Goal: Task Accomplishment & Management: Manage account settings

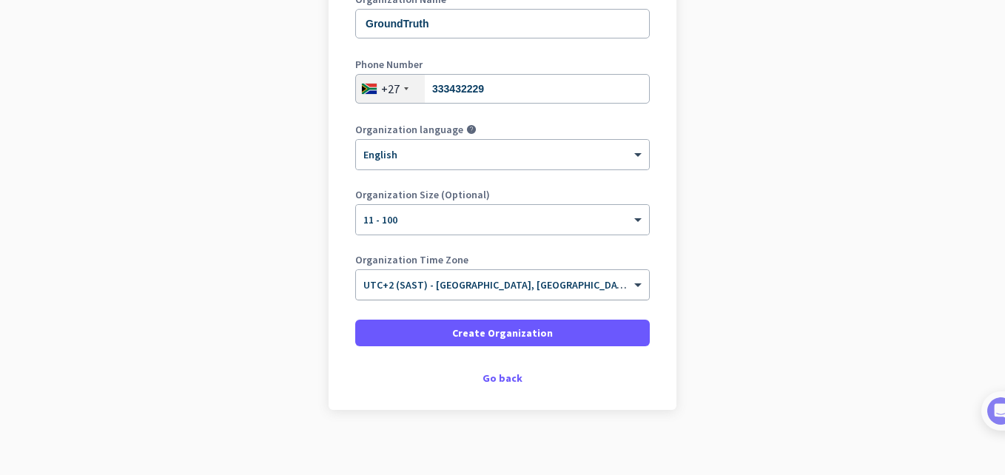
scroll to position [241, 0]
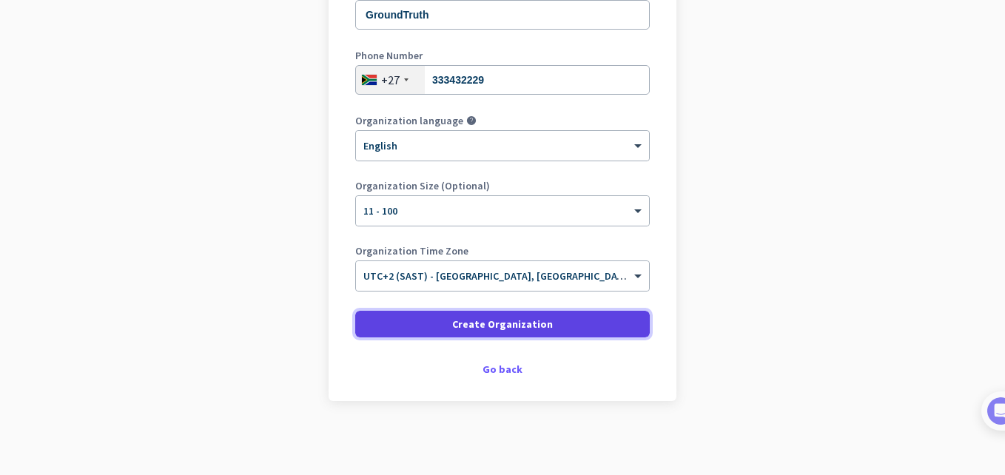
click at [492, 326] on span "Create Organization" at bounding box center [502, 324] width 101 height 15
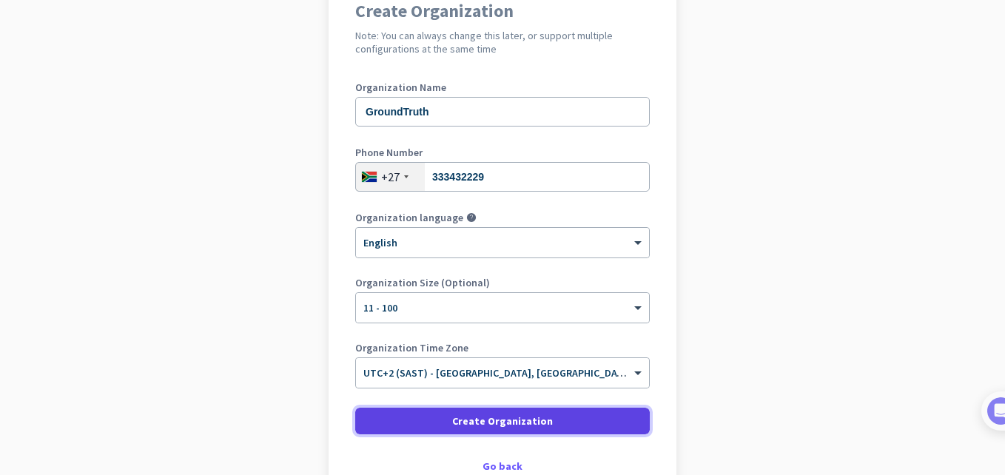
scroll to position [143, 0]
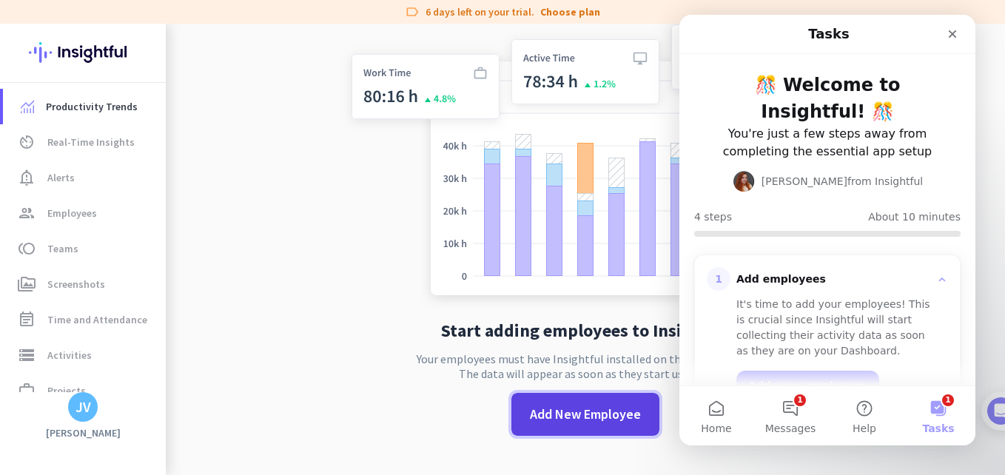
click at [594, 423] on span "Add New Employee" at bounding box center [585, 414] width 111 height 19
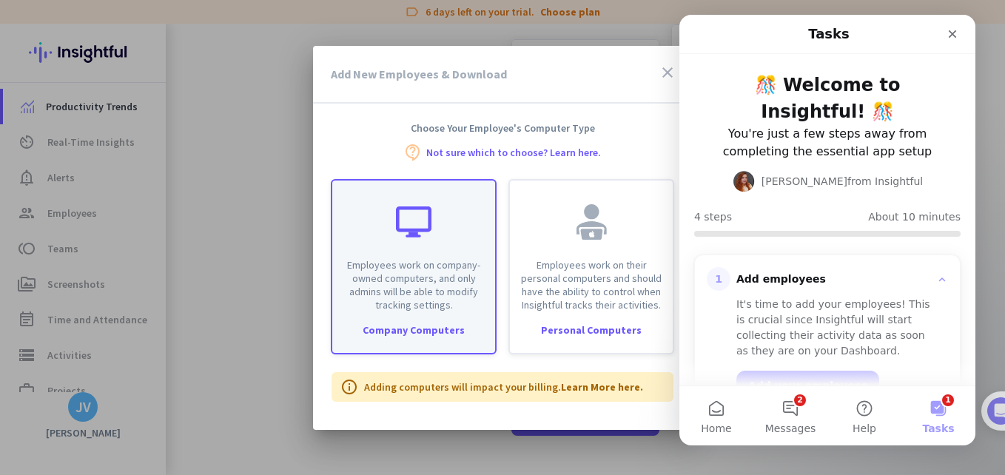
click at [481, 323] on div "Employees work on company-owned computers, and only admins will be able to modi…" at bounding box center [414, 266] width 166 height 175
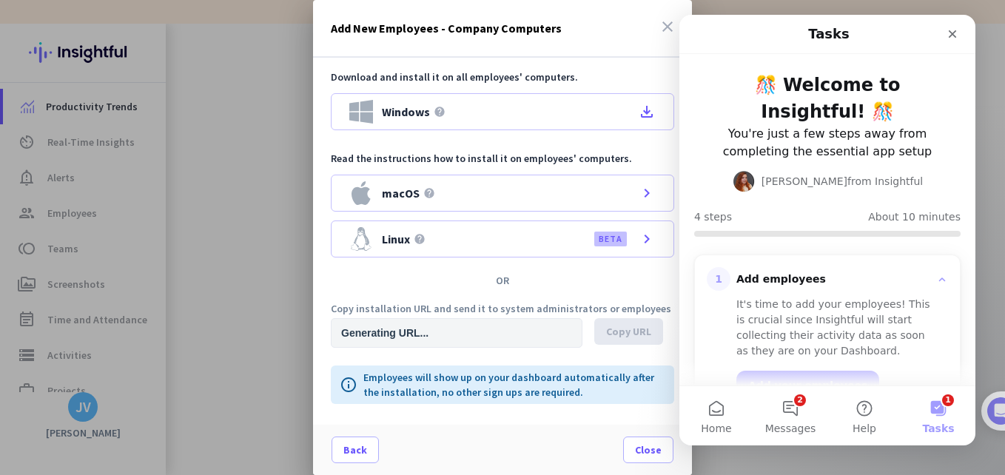
type input "[URL][DOMAIN_NAME]"
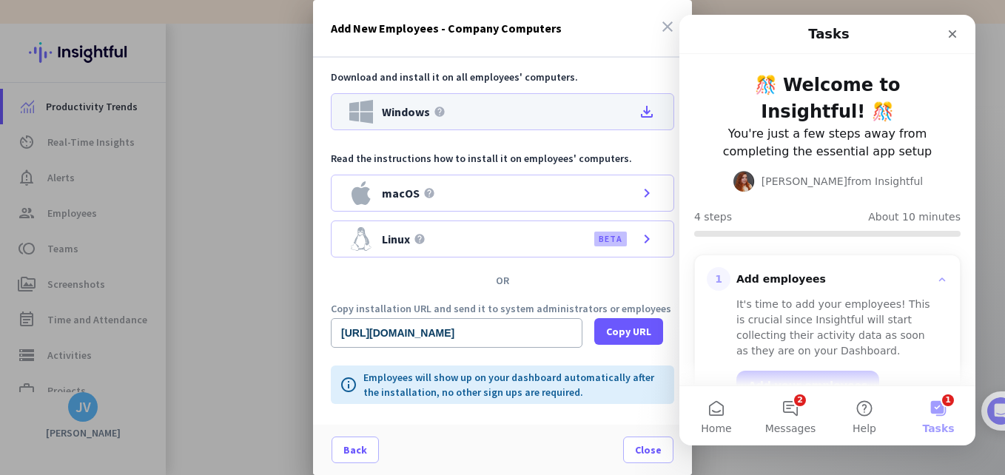
click at [649, 110] on icon "file_download" at bounding box center [647, 112] width 18 height 18
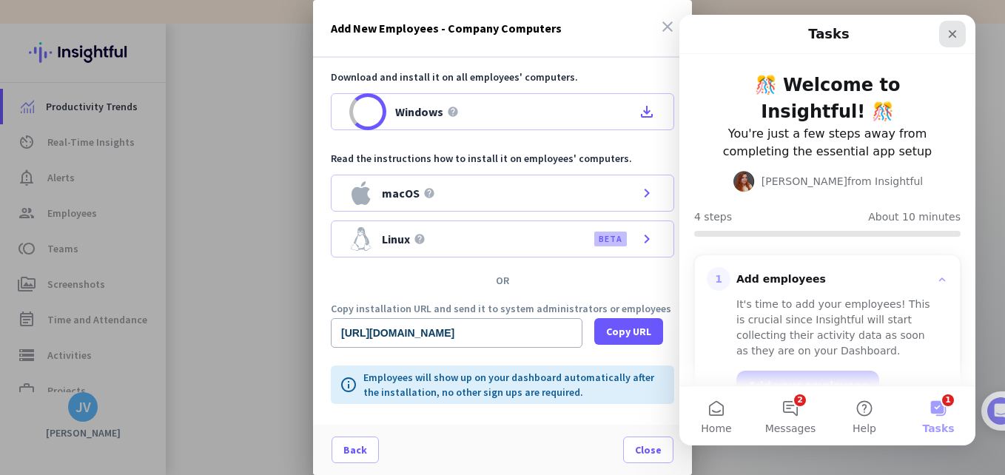
click at [951, 40] on div "Close" at bounding box center [952, 34] width 27 height 27
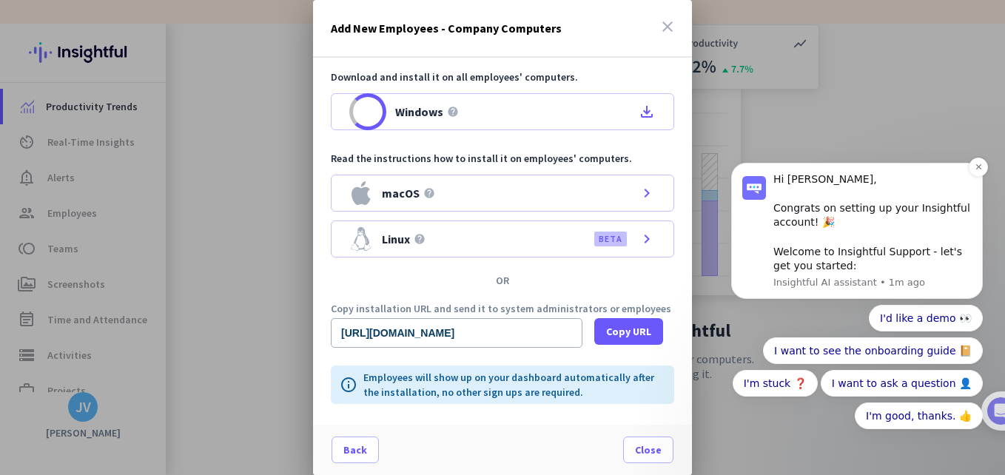
click at [967, 171] on div "Hi [PERSON_NAME], Congrats on setting up your Insightful account! 🎉 Welcome to …" at bounding box center [857, 231] width 252 height 136
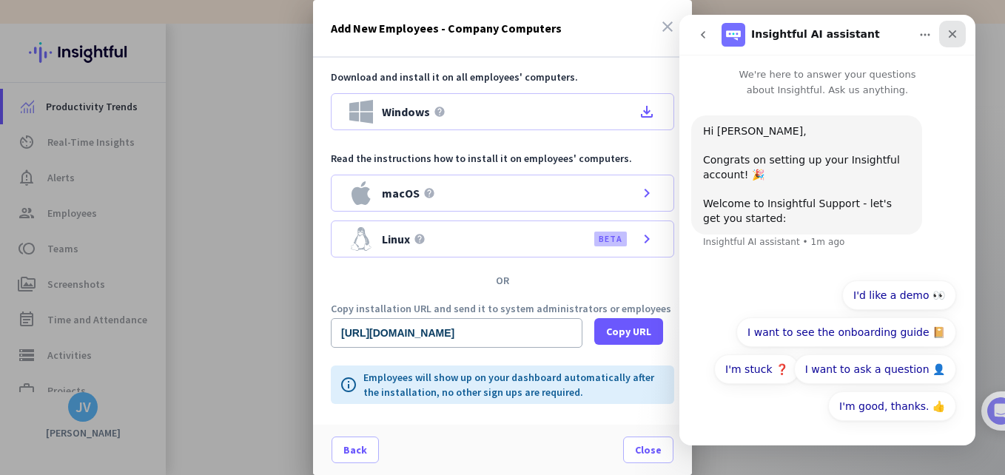
click at [955, 33] on icon "Close" at bounding box center [952, 34] width 12 height 12
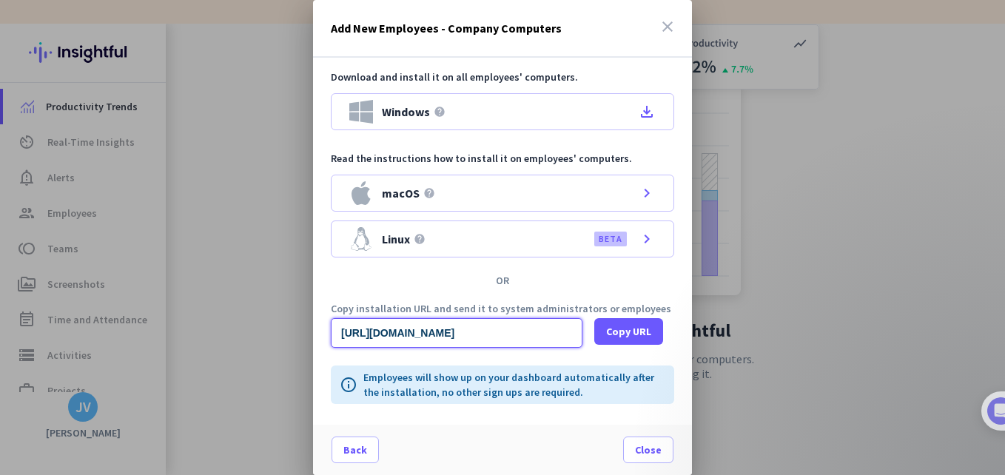
click at [448, 332] on input "[URL][DOMAIN_NAME]" at bounding box center [457, 333] width 252 height 30
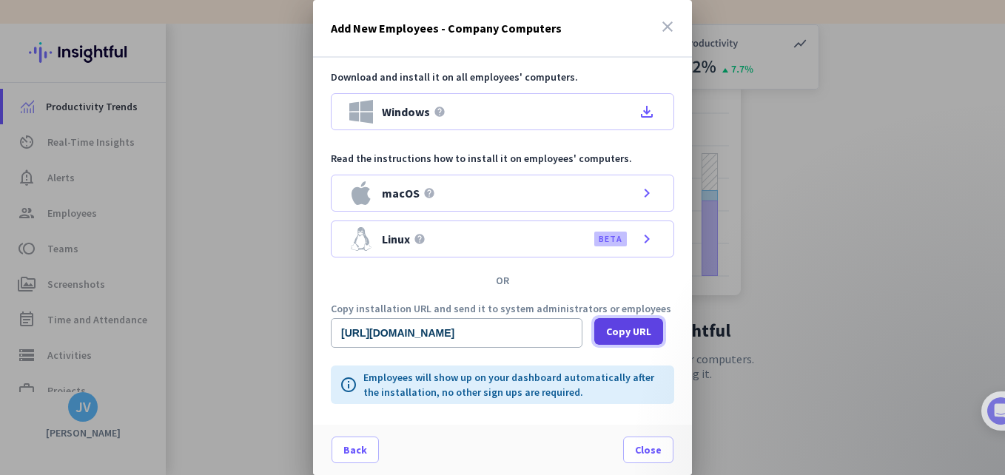
click at [650, 340] on span at bounding box center [628, 332] width 69 height 36
click at [654, 440] on span at bounding box center [648, 450] width 49 height 36
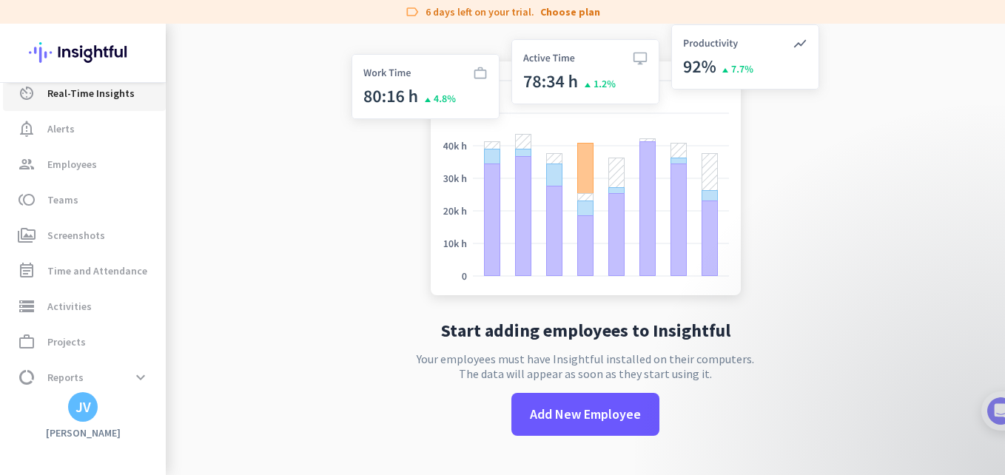
scroll to position [50, 0]
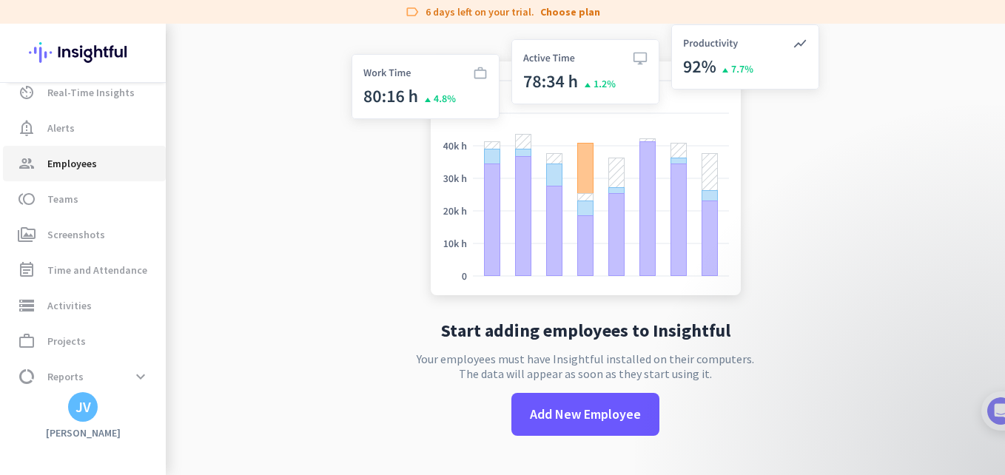
click at [90, 157] on span "Employees" at bounding box center [72, 164] width 50 height 18
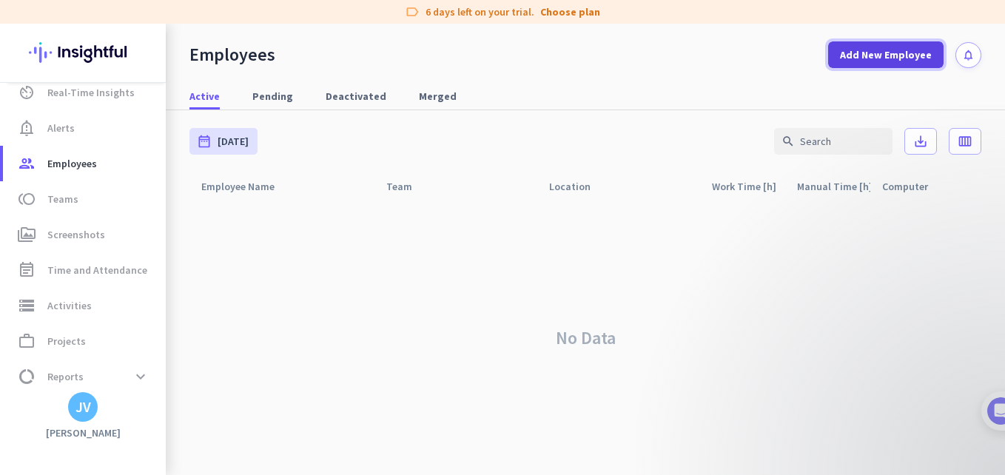
click at [891, 60] on span "Add New Employee" at bounding box center [886, 54] width 92 height 15
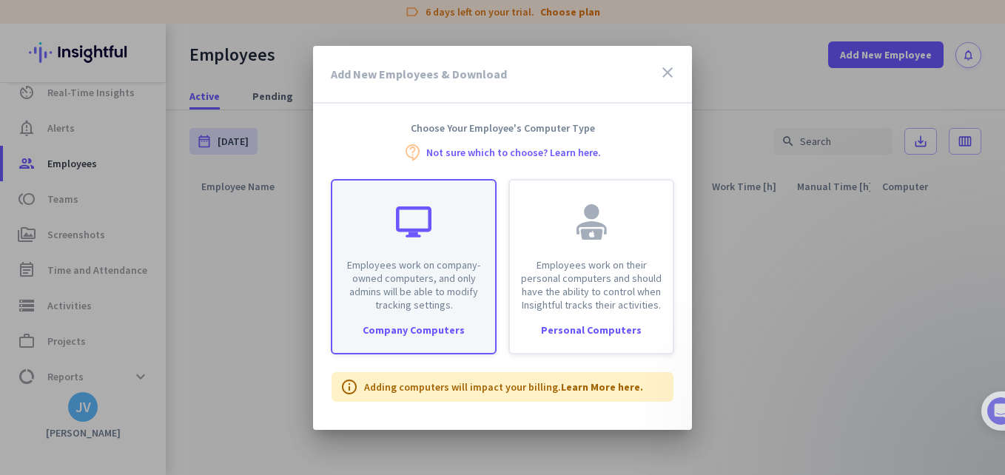
click at [350, 258] on p "Employees work on company-owned computers, and only admins will be able to modi…" at bounding box center [413, 284] width 145 height 53
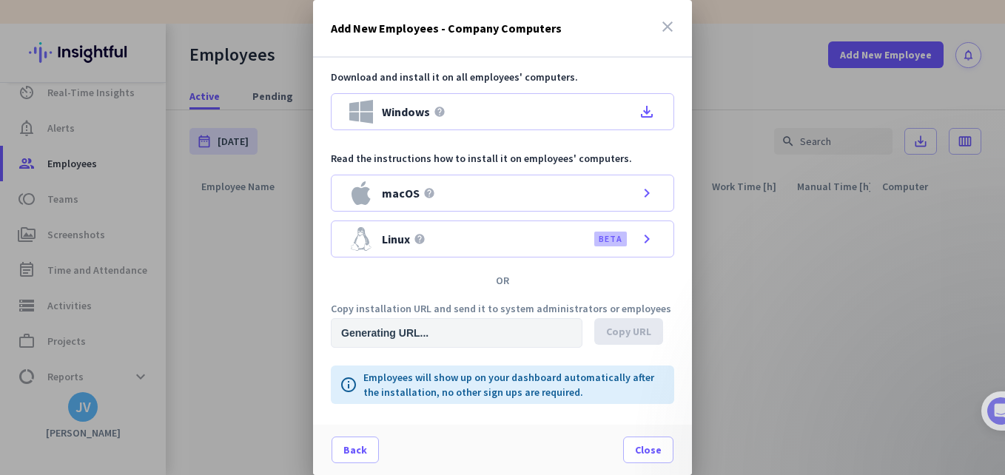
type input "[URL][DOMAIN_NAME]"
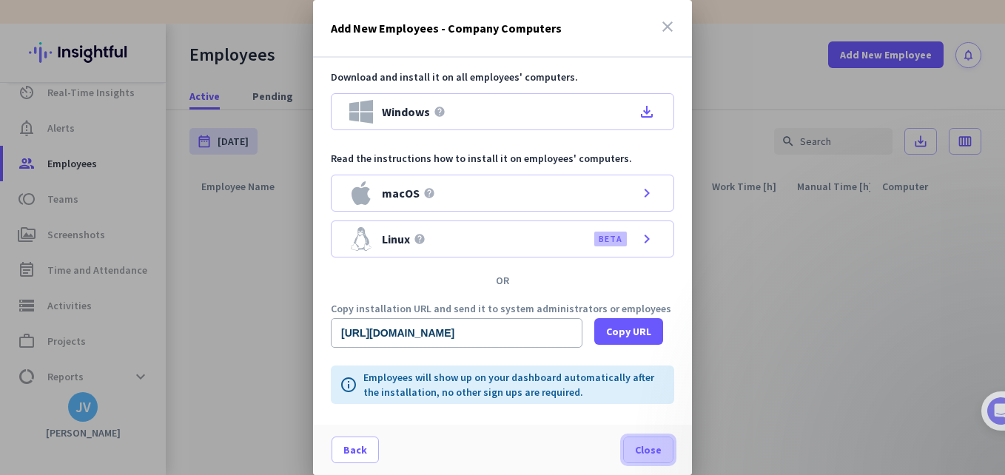
click at [642, 448] on span "Close" at bounding box center [648, 450] width 27 height 15
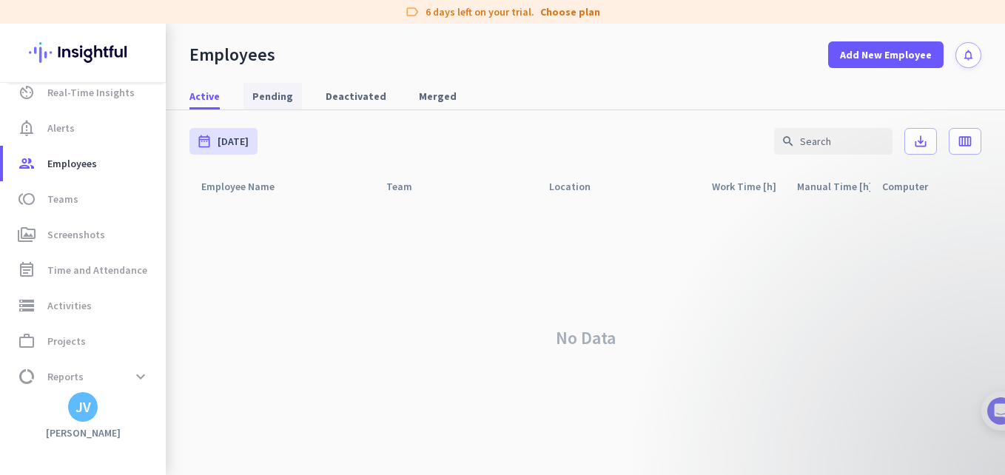
click at [247, 101] on link "Pending" at bounding box center [272, 96] width 58 height 27
click at [209, 96] on span "Active" at bounding box center [204, 96] width 30 height 15
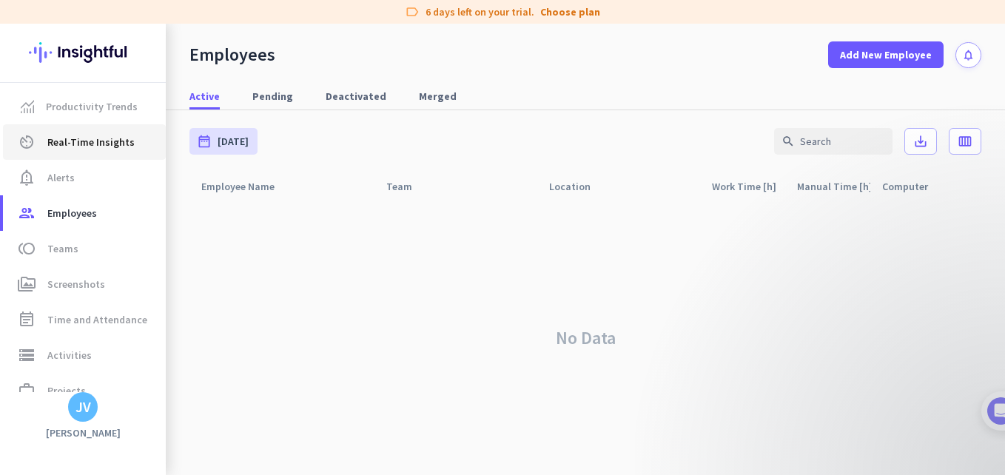
click at [102, 132] on link "av_timer Real-Time Insights" at bounding box center [84, 142] width 163 height 36
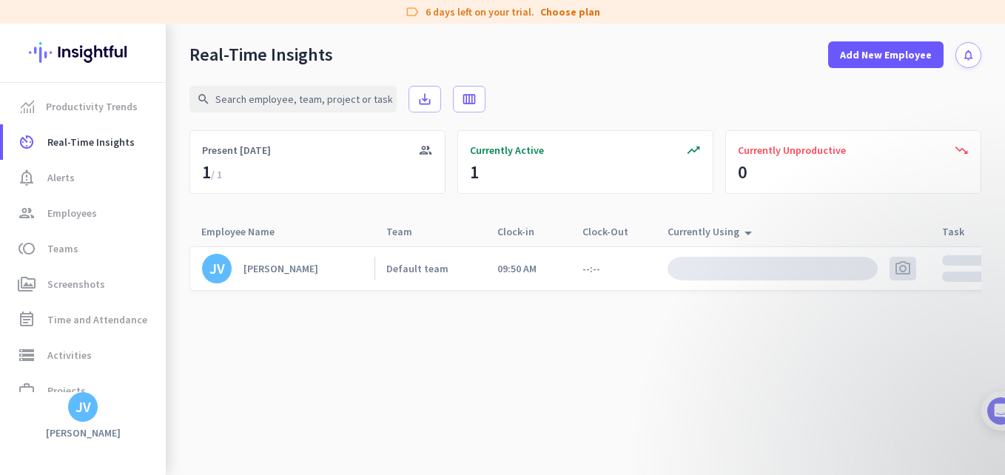
click at [507, 272] on app-real-time-attendance-cell "09:50 AM" at bounding box center [516, 268] width 39 height 13
click at [508, 270] on app-real-time-attendance-cell "09:50 AM" at bounding box center [516, 268] width 39 height 13
click at [412, 272] on div "Default team" at bounding box center [417, 268] width 62 height 13
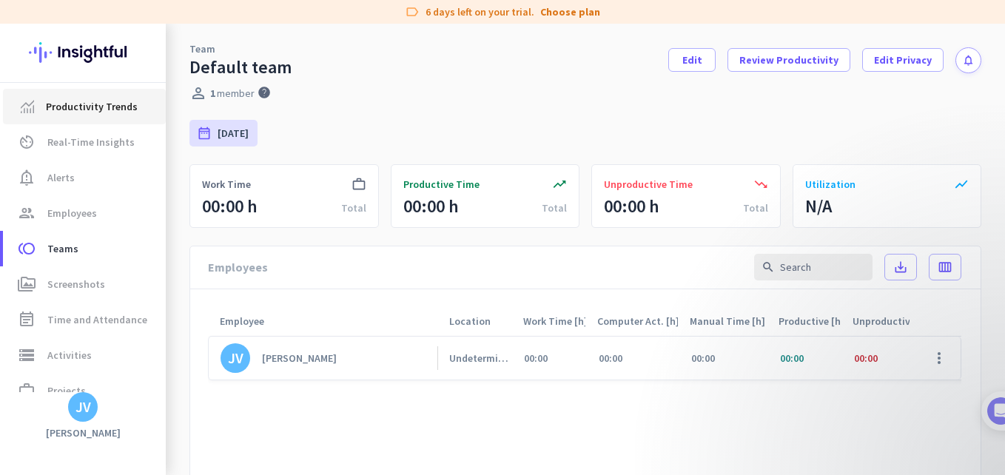
click at [112, 120] on link "Productivity Trends" at bounding box center [84, 107] width 163 height 36
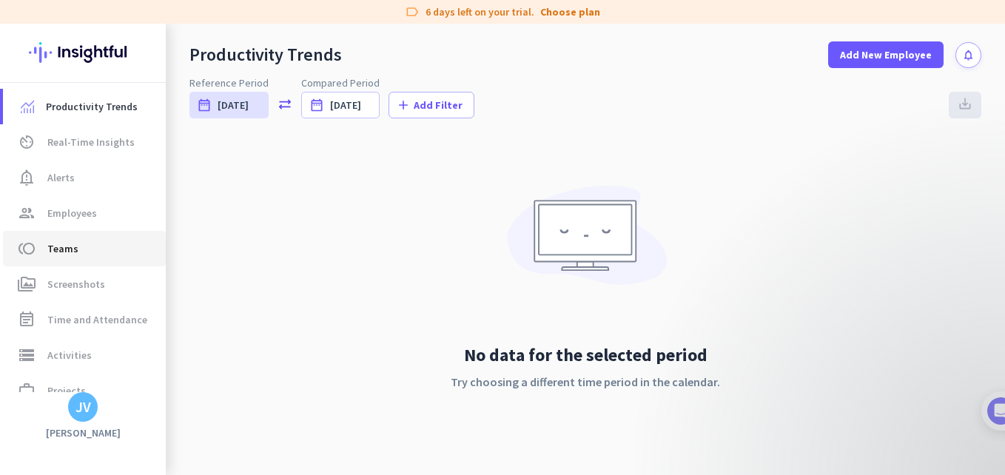
click at [98, 232] on link "toll Teams" at bounding box center [84, 249] width 163 height 36
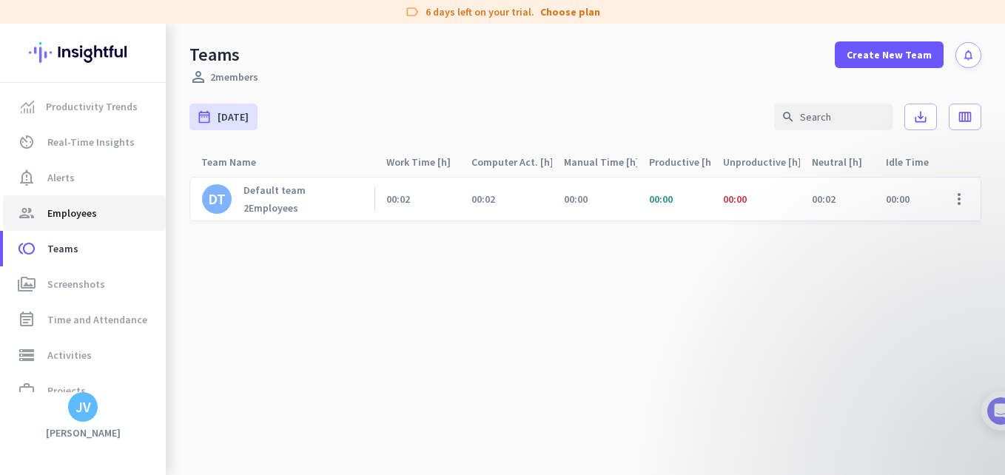
click at [79, 214] on span "Employees" at bounding box center [72, 213] width 50 height 18
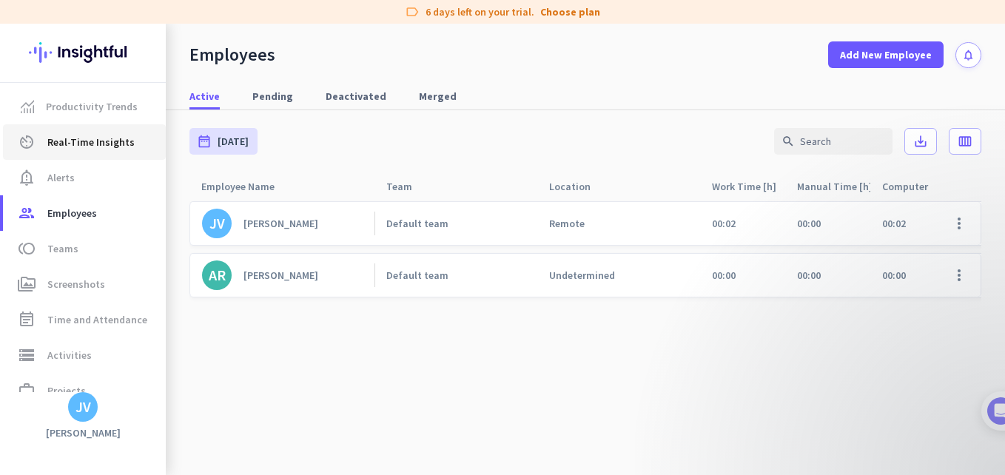
click at [92, 135] on span "Real-Time Insights" at bounding box center [90, 142] width 87 height 18
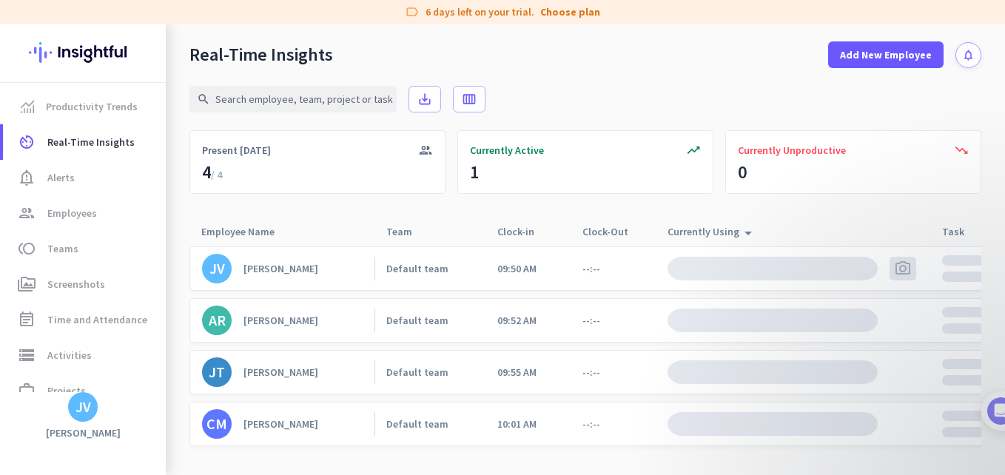
click at [763, 273] on img at bounding box center [772, 269] width 210 height 24
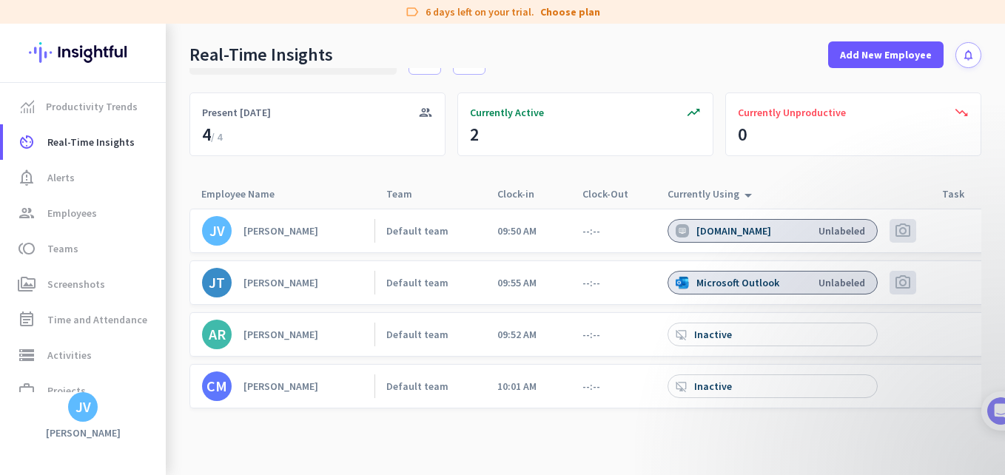
scroll to position [38, 0]
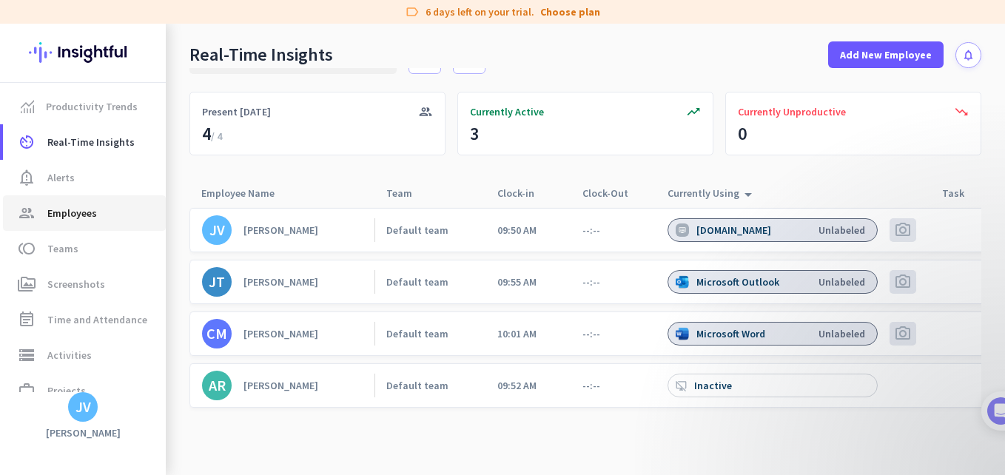
click at [121, 229] on link "group Employees" at bounding box center [84, 213] width 163 height 36
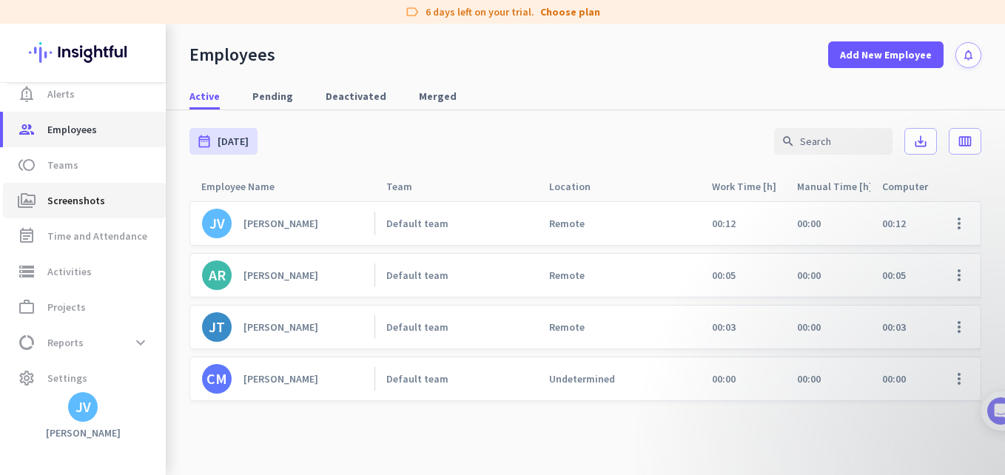
scroll to position [93, 0]
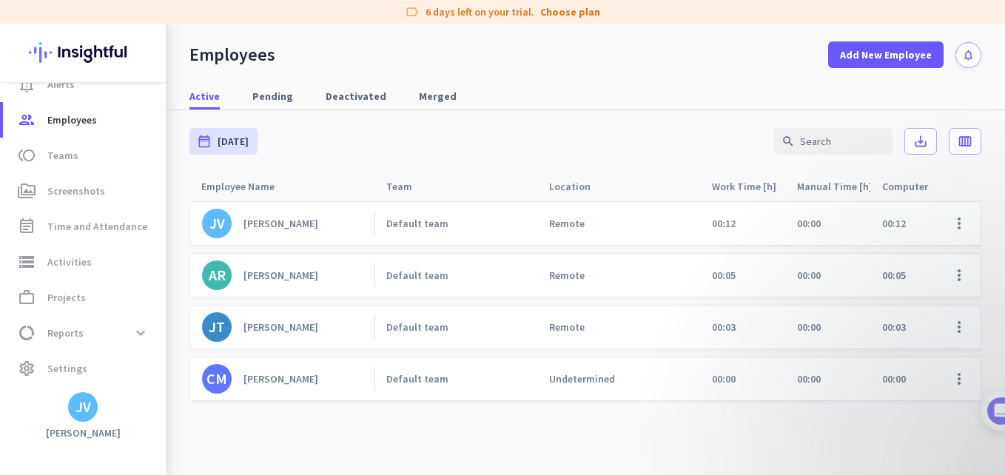
click at [562, 229] on div "Remote" at bounding box center [567, 223] width 36 height 13
click at [960, 226] on span at bounding box center [959, 224] width 36 height 36
click at [573, 147] on div at bounding box center [502, 237] width 1005 height 475
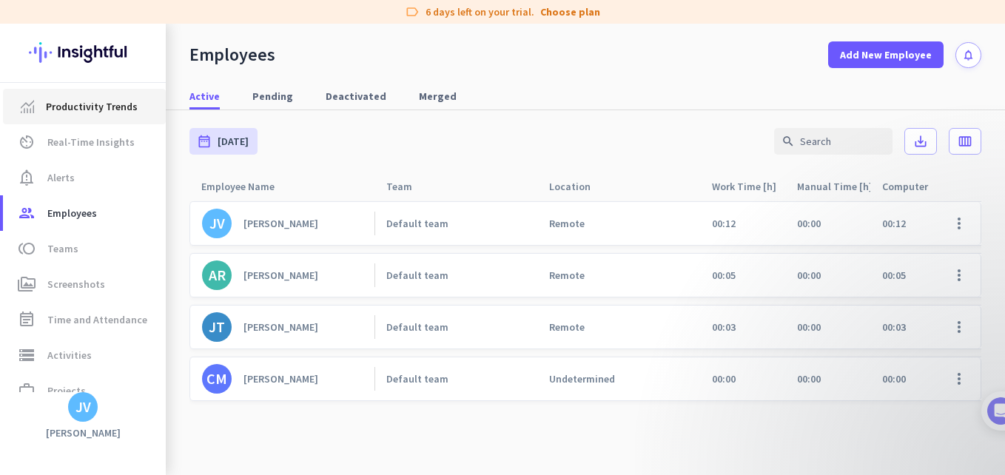
click at [92, 101] on span "Productivity Trends" at bounding box center [92, 107] width 92 height 18
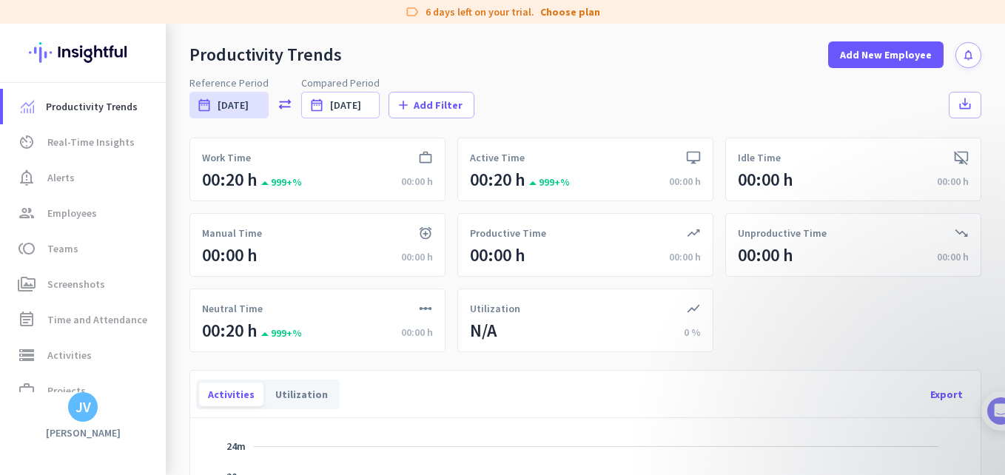
click at [812, 101] on div "Reference Period date_range [DATE] [DATE] - [DATE] sync_alt Compared Period dat…" at bounding box center [585, 96] width 792 height 43
click at [142, 303] on link "event_note Time and Attendance" at bounding box center [84, 320] width 163 height 36
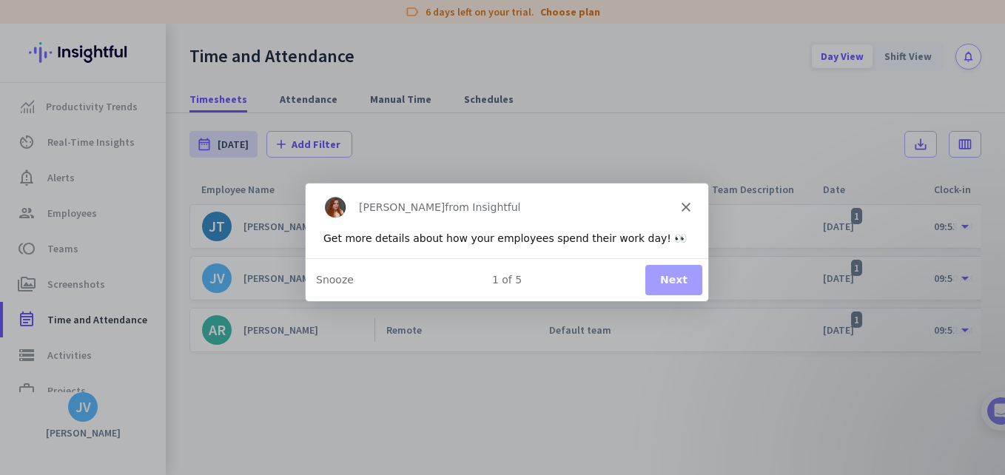
click at [671, 276] on button "Next" at bounding box center [673, 278] width 57 height 30
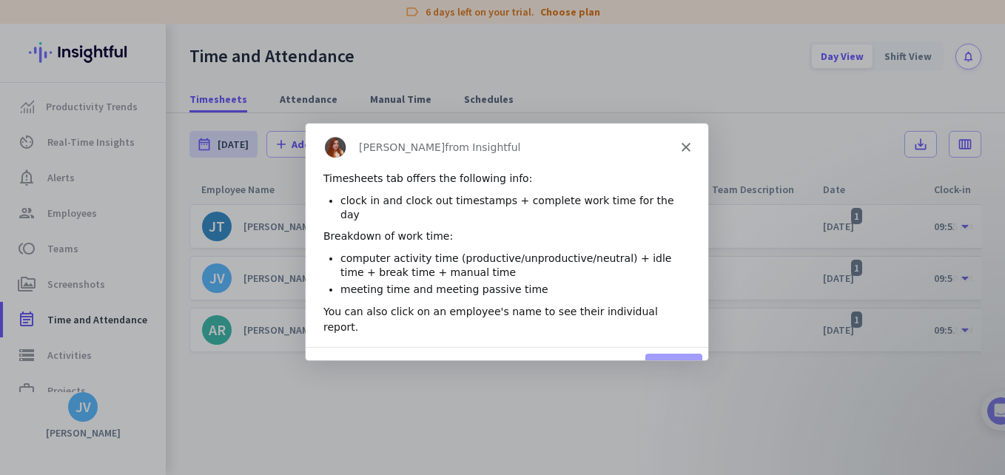
click at [661, 352] on button "Next" at bounding box center [673, 367] width 57 height 30
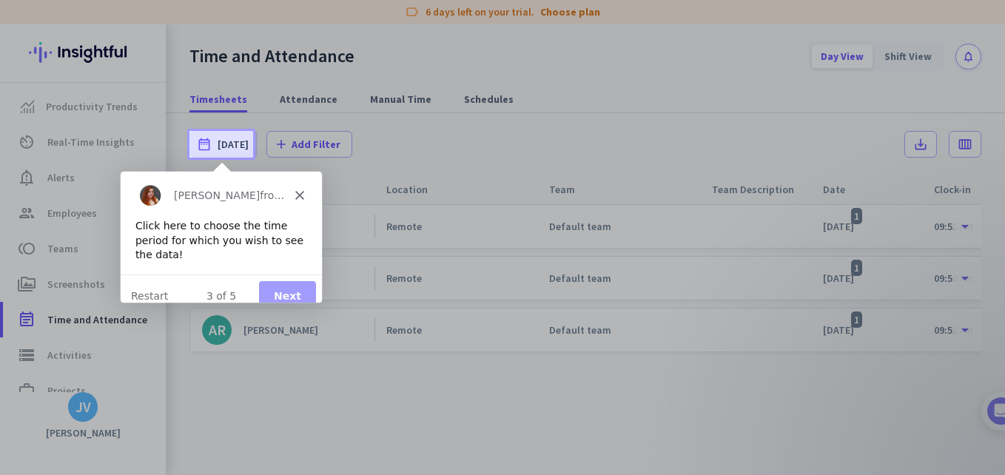
click at [295, 280] on button "Next" at bounding box center [286, 295] width 57 height 30
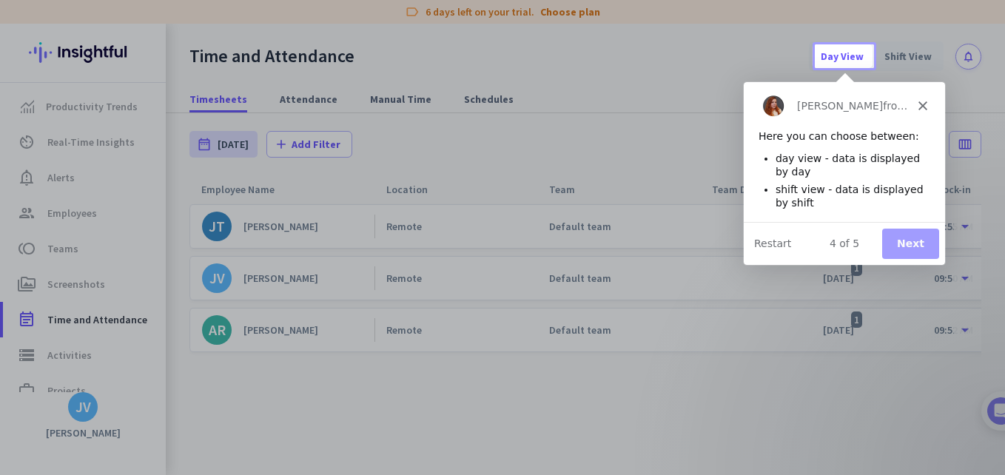
click at [922, 251] on button "Next" at bounding box center [909, 243] width 57 height 30
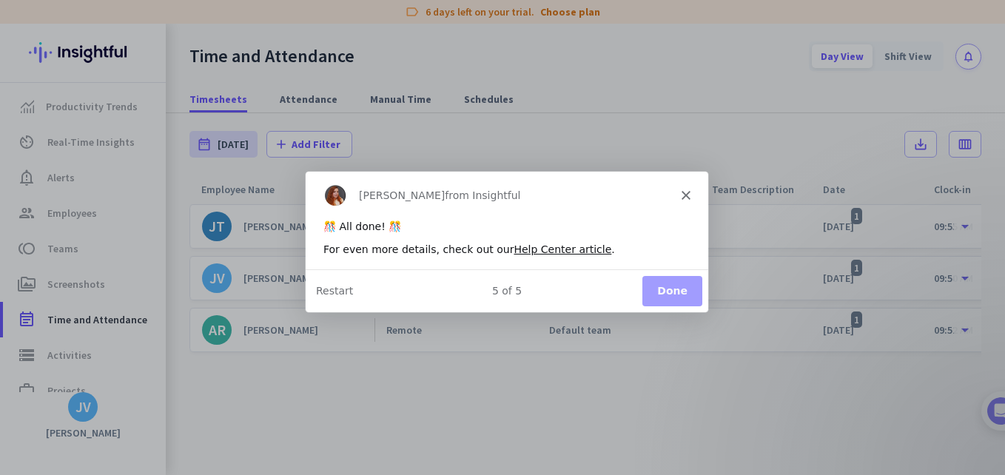
click at [668, 292] on button "Done" at bounding box center [672, 290] width 60 height 30
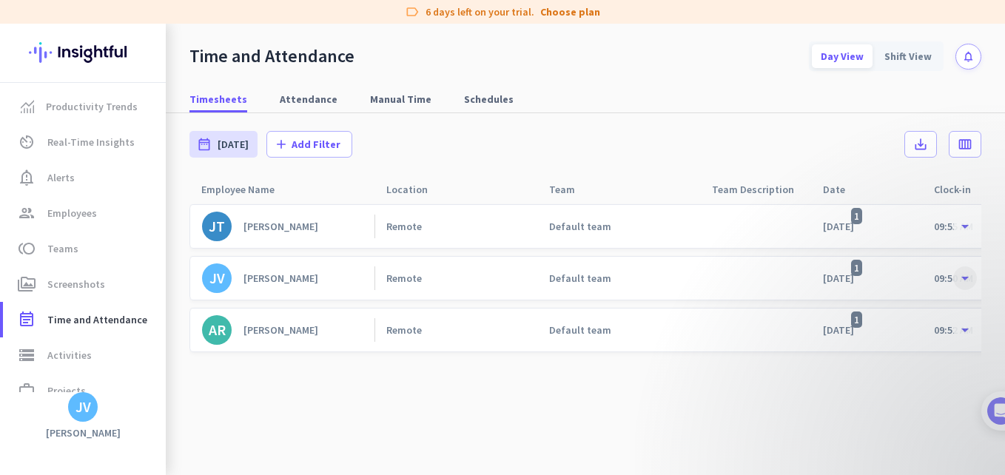
click at [961, 277] on span at bounding box center [965, 278] width 27 height 27
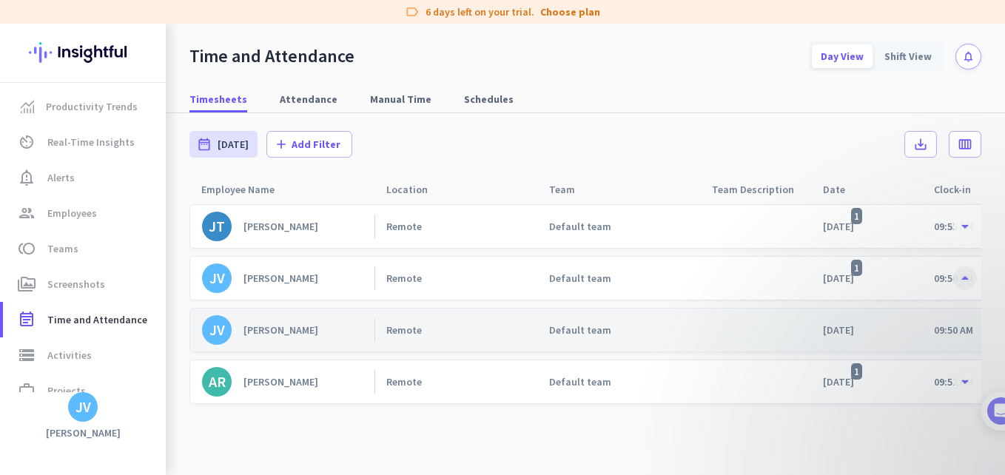
click at [956, 276] on span at bounding box center [965, 278] width 27 height 27
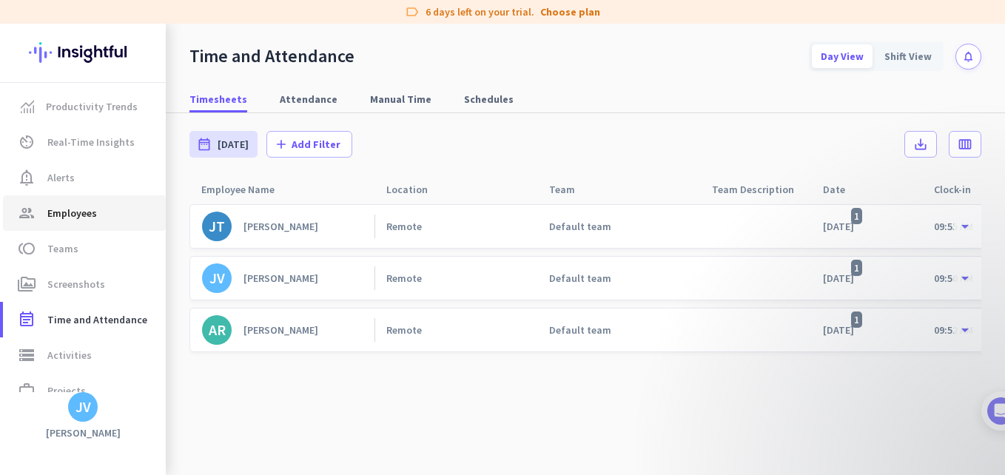
click at [93, 205] on span "Employees" at bounding box center [72, 213] width 50 height 18
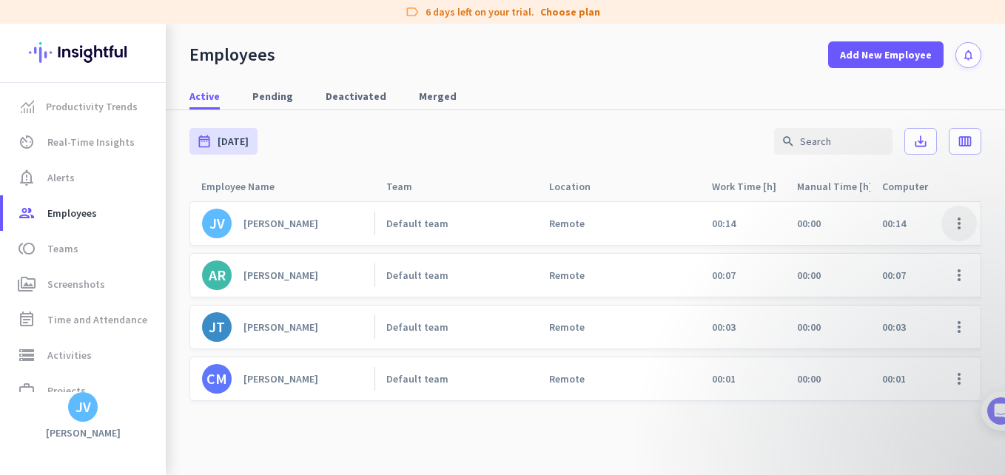
click at [955, 225] on span at bounding box center [959, 224] width 36 height 36
click at [918, 248] on span "Edit" at bounding box center [916, 254] width 98 height 15
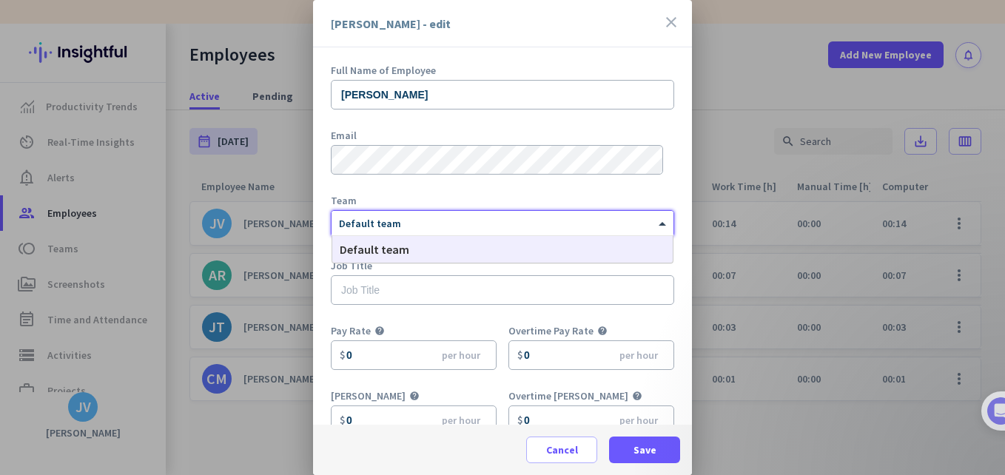
click at [418, 229] on div "× Default team" at bounding box center [493, 224] width 323 height 13
click at [415, 229] on div "× Default team" at bounding box center [493, 224] width 323 height 13
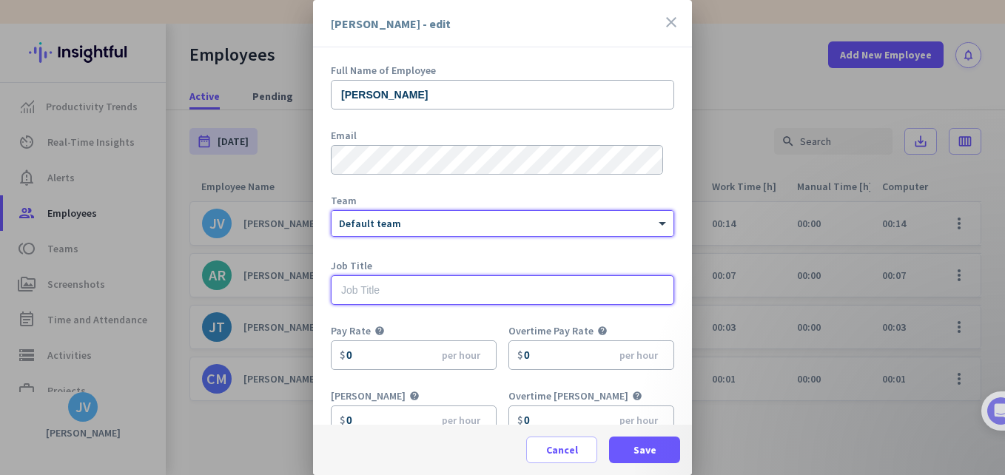
click at [409, 283] on input "text" at bounding box center [502, 290] width 343 height 30
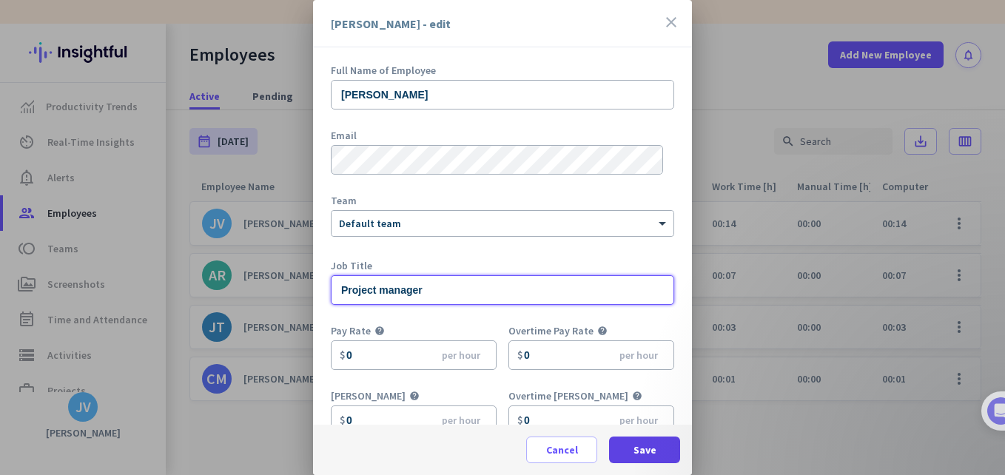
type input "Project manager"
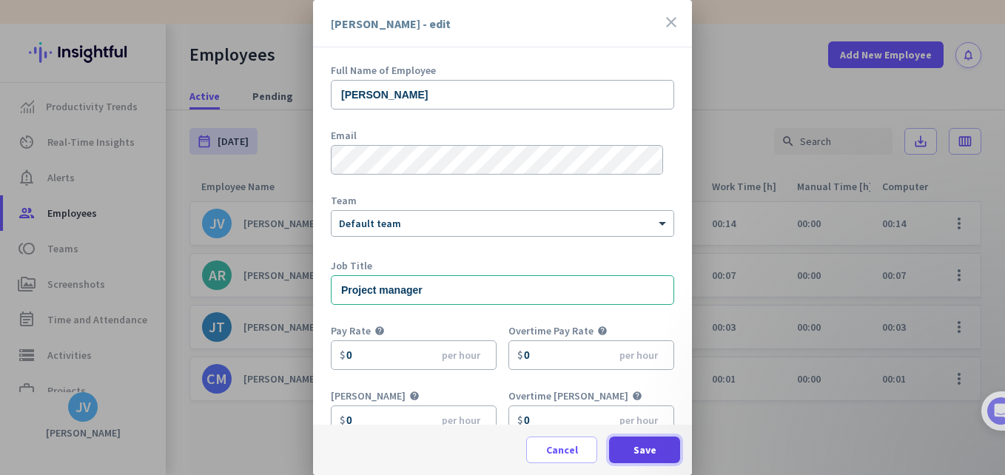
click at [634, 453] on span "Save" at bounding box center [644, 450] width 23 height 15
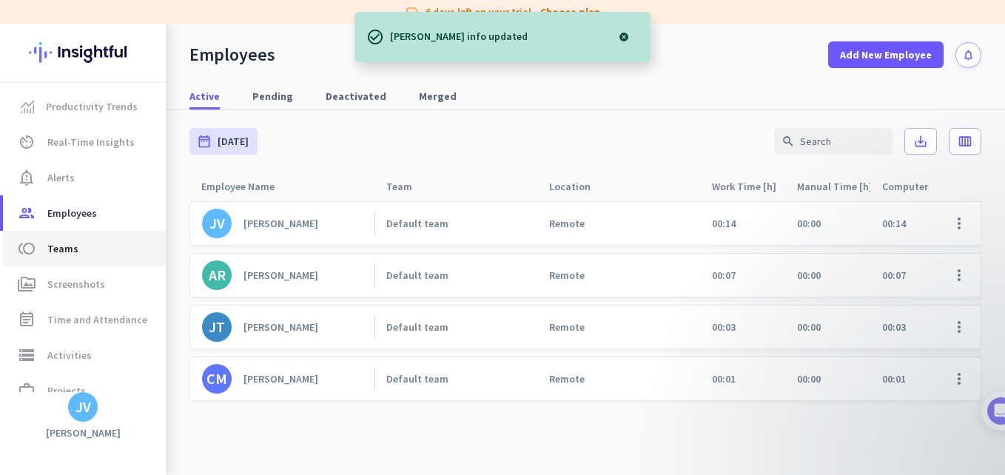
click at [67, 247] on span "Teams" at bounding box center [62, 249] width 31 height 18
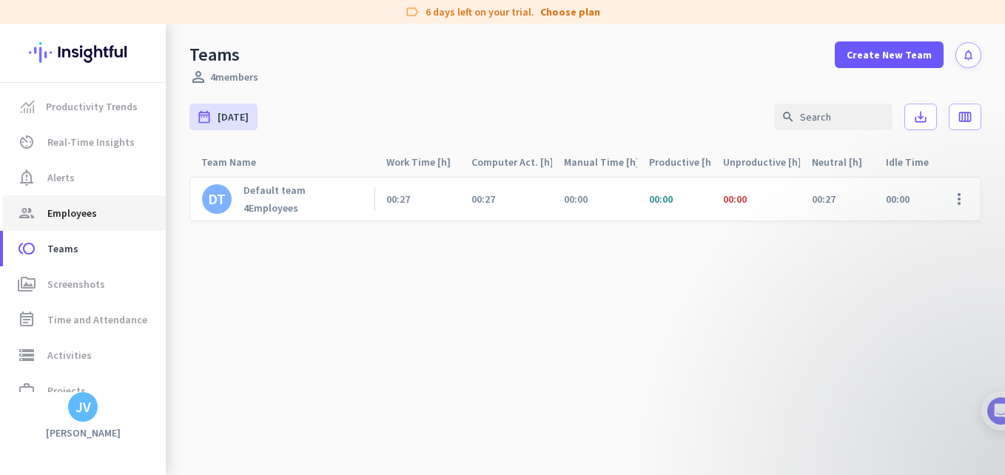
click at [74, 204] on span "Employees" at bounding box center [72, 213] width 50 height 18
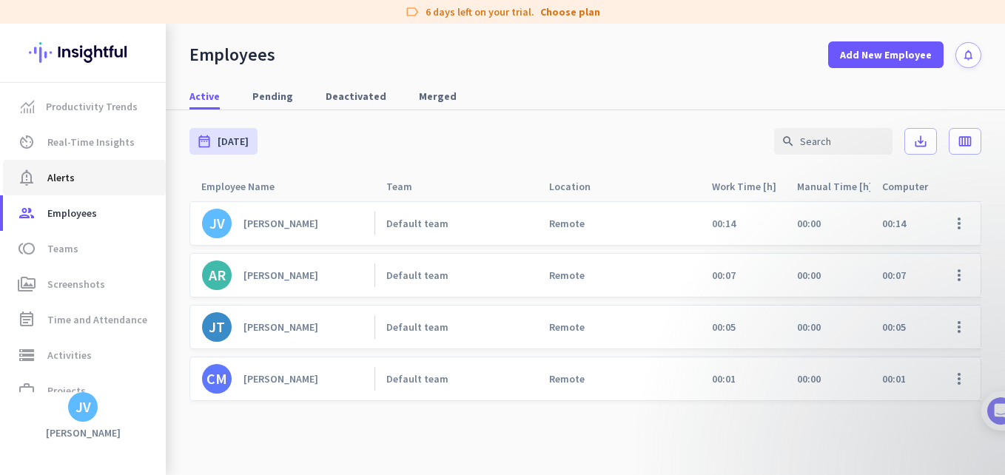
click at [79, 162] on link "notification_important Alerts" at bounding box center [84, 178] width 163 height 36
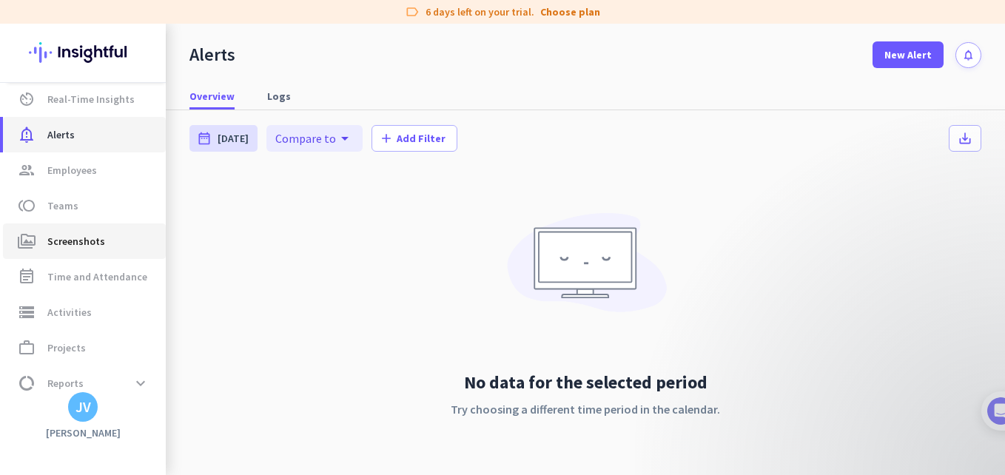
scroll to position [93, 0]
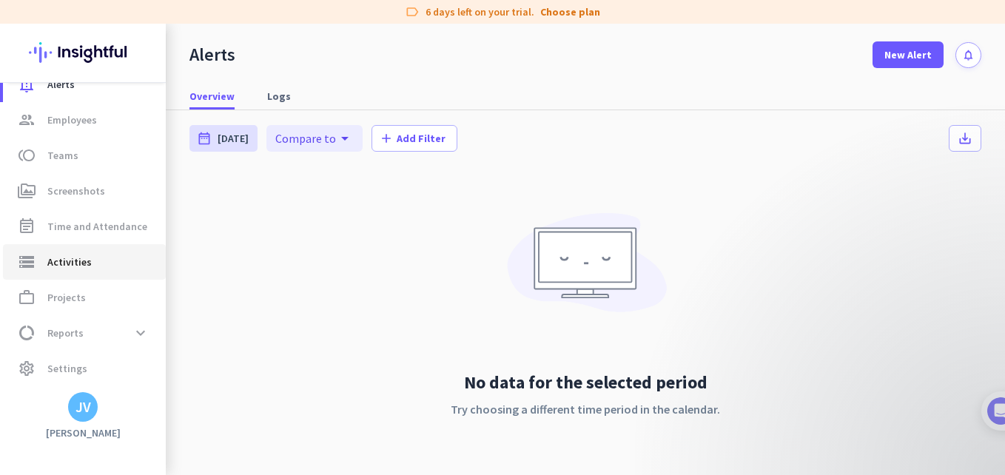
click at [122, 272] on link "storage Activities" at bounding box center [84, 262] width 163 height 36
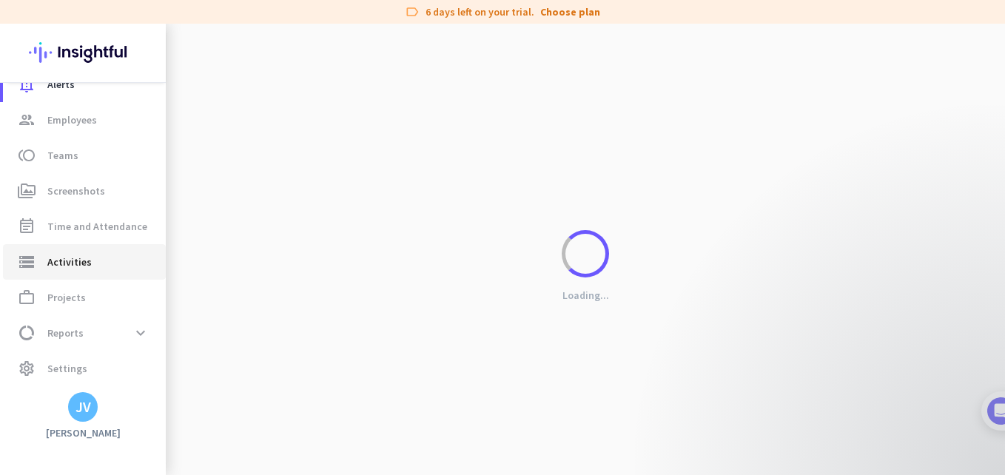
type input "[DATE]"
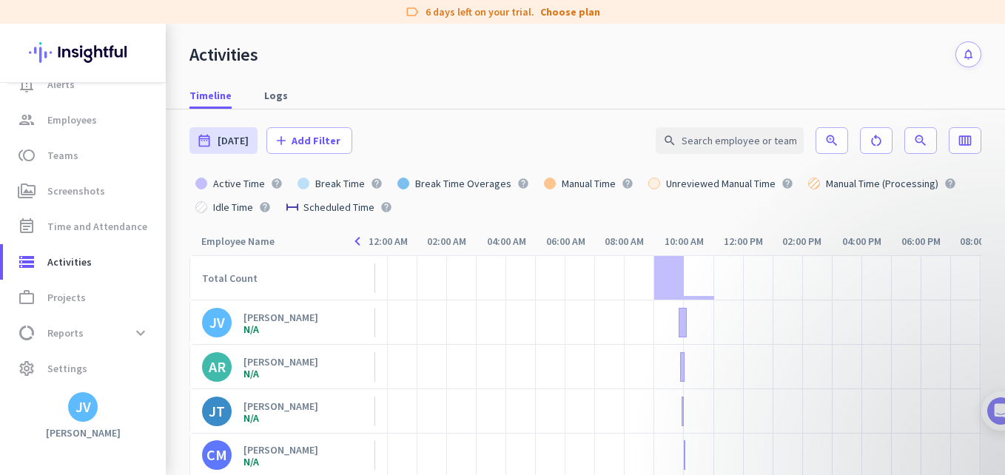
click at [857, 44] on div "Activities notifications" at bounding box center [585, 46] width 839 height 44
click at [57, 370] on span "Settings" at bounding box center [67, 369] width 40 height 18
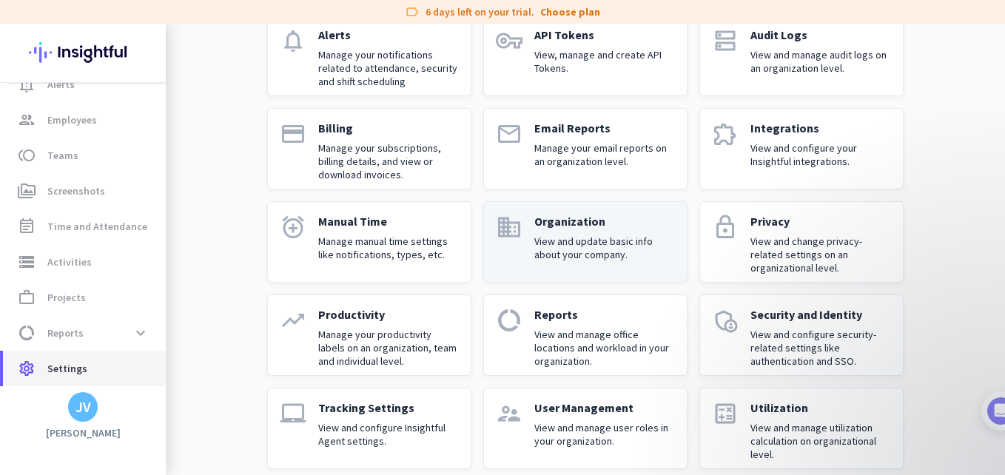
scroll to position [142, 0]
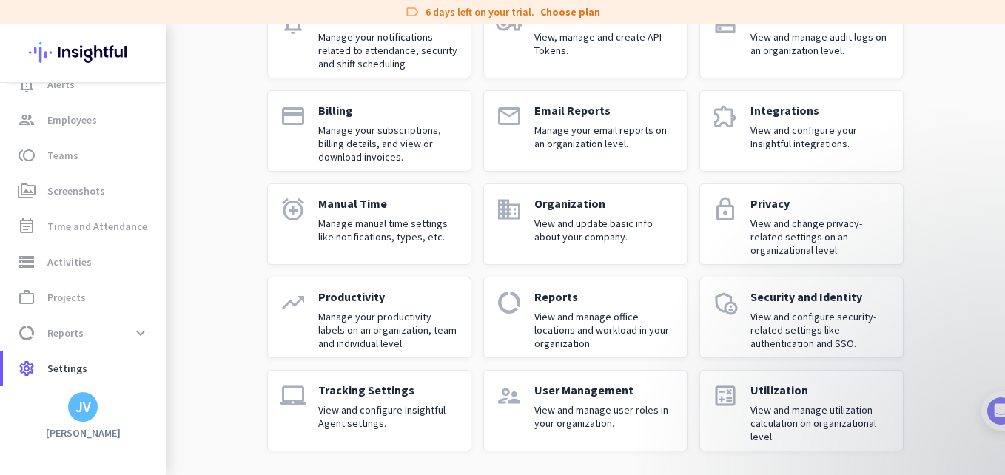
click at [385, 442] on link "laptop_mac Tracking Settings View and configure Insightful Agent settings." at bounding box center [369, 410] width 204 height 81
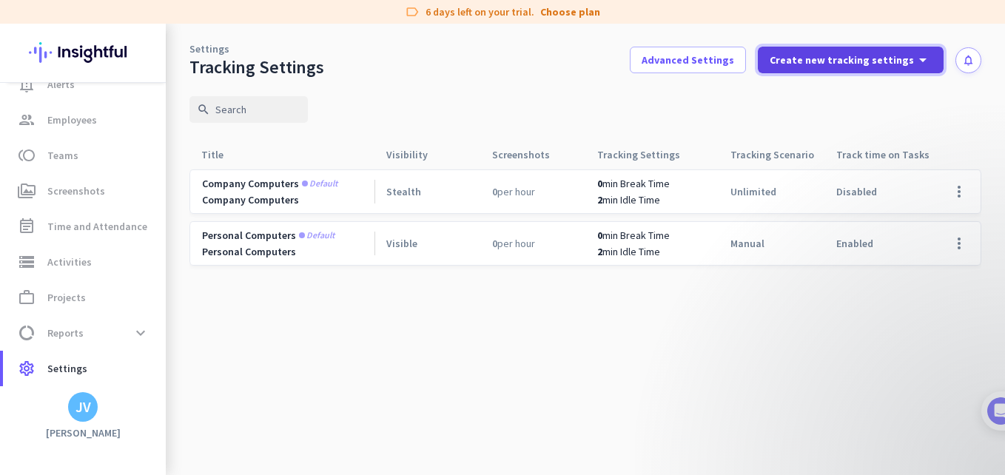
click at [864, 59] on span "Create new tracking settings" at bounding box center [842, 60] width 144 height 15
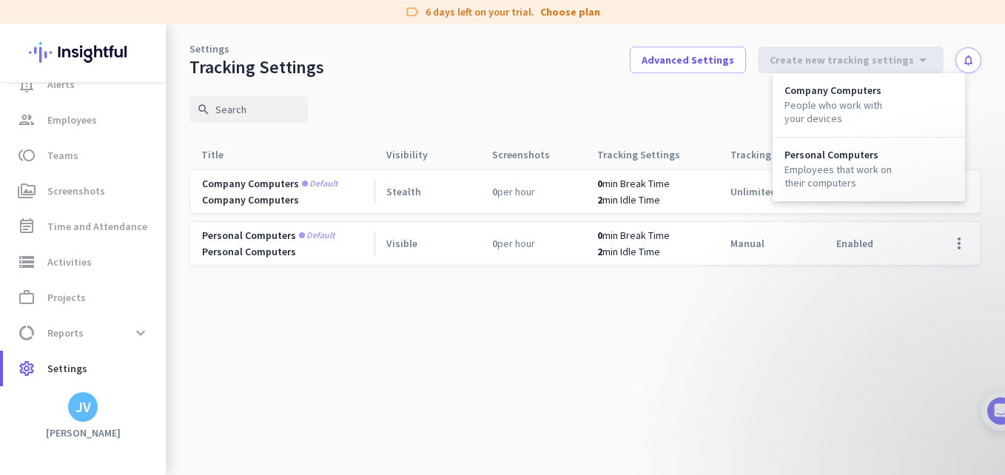
click at [724, 64] on div at bounding box center [502, 237] width 1005 height 475
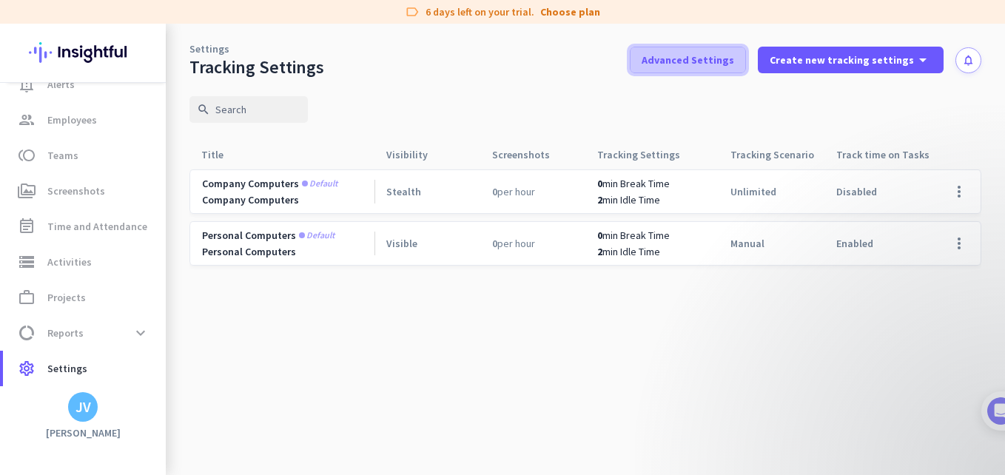
click at [707, 64] on span "Advanced Settings" at bounding box center [688, 60] width 92 height 15
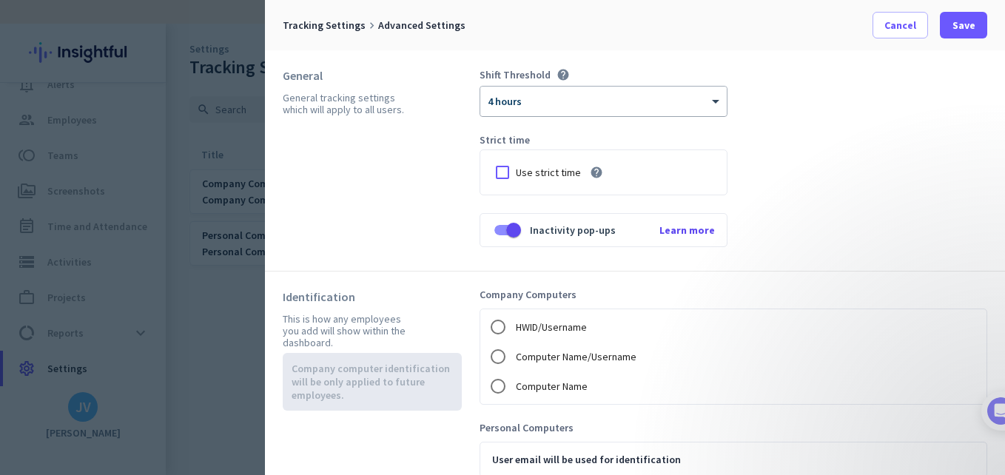
click at [560, 106] on div "× 4 hours" at bounding box center [594, 101] width 228 height 13
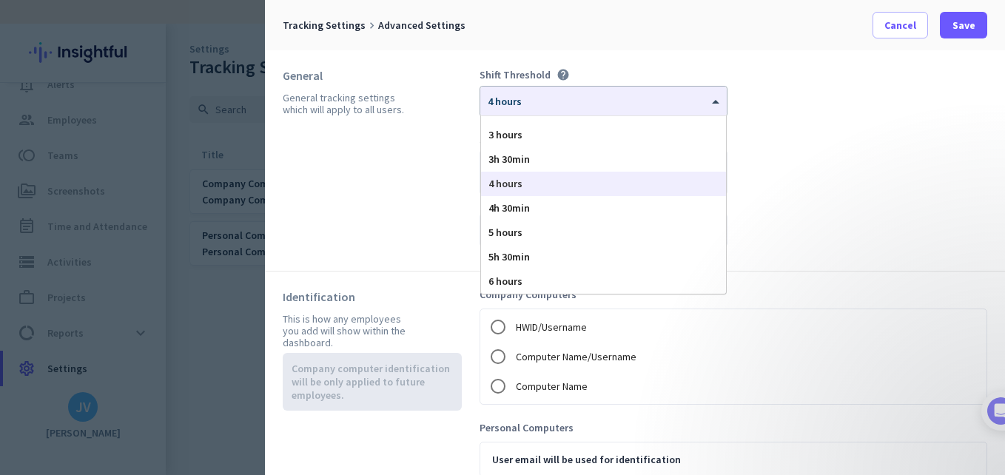
click at [432, 188] on div "General General tracking settings which will apply to all users." at bounding box center [381, 160] width 197 height 185
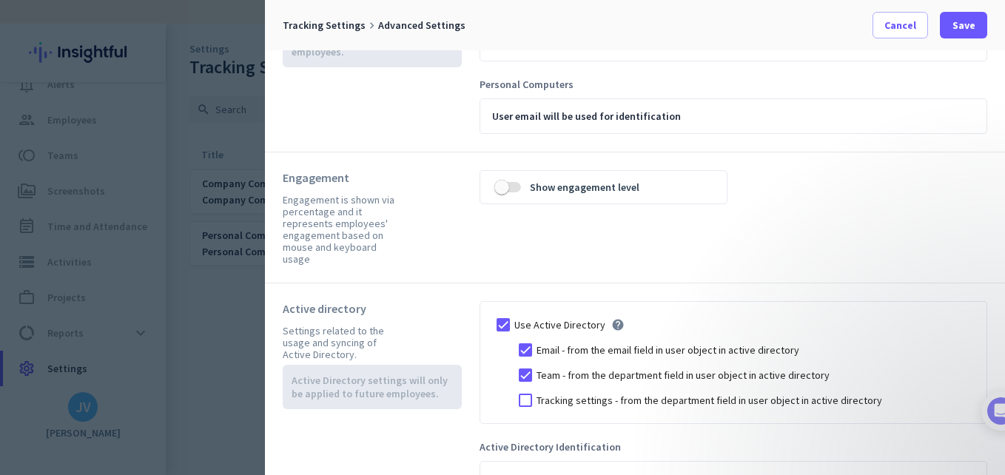
scroll to position [346, 0]
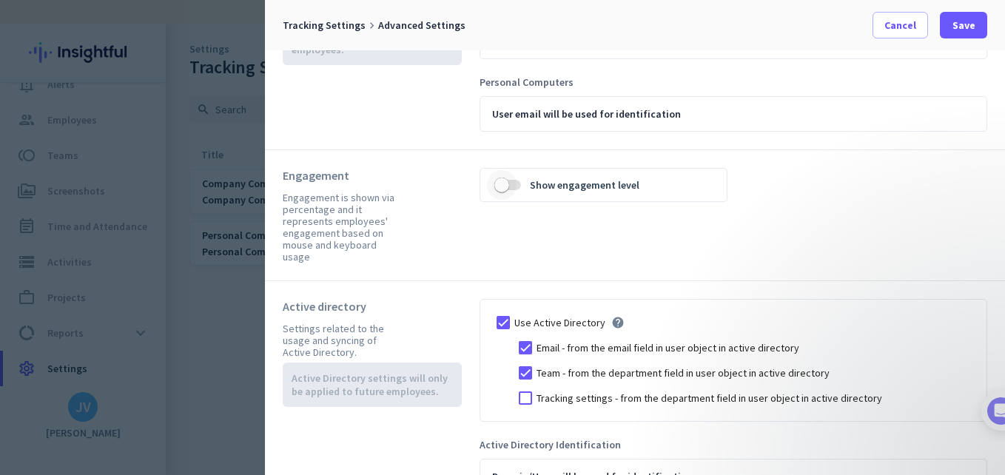
click at [519, 184] on span "button" at bounding box center [507, 185] width 27 height 10
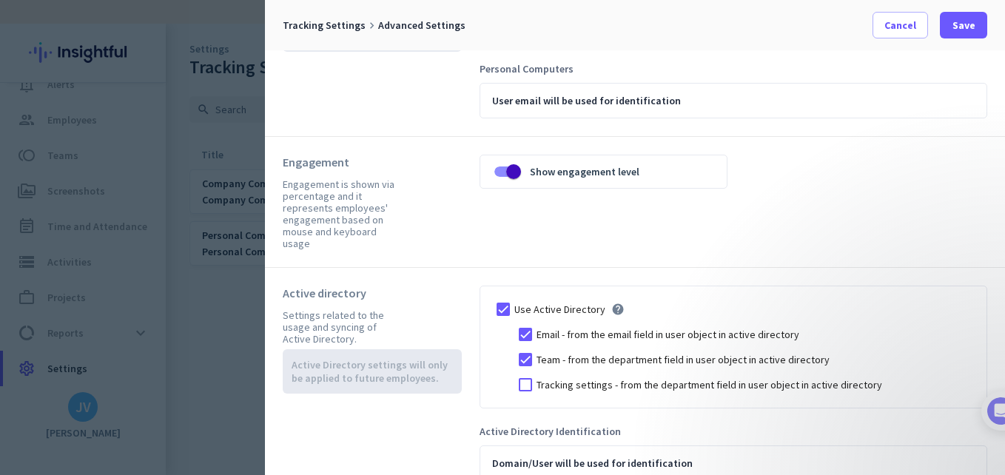
scroll to position [371, 0]
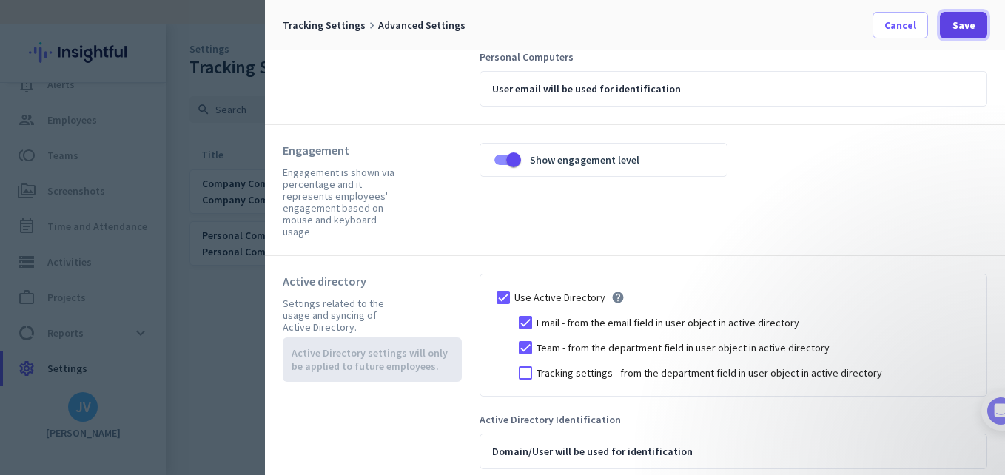
click at [961, 36] on span at bounding box center [963, 25] width 47 height 36
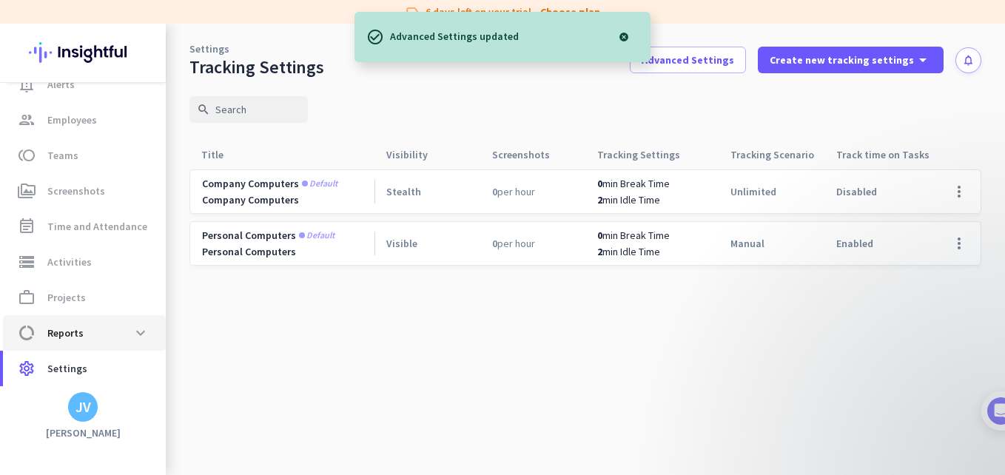
click at [107, 327] on span "data_usage Reports expand_more" at bounding box center [84, 333] width 139 height 27
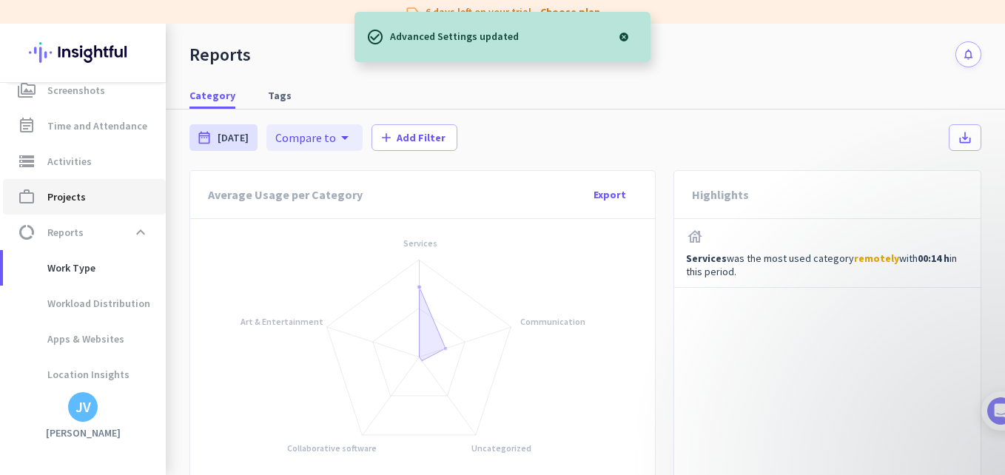
click at [121, 198] on span "work_outline Projects" at bounding box center [84, 197] width 139 height 18
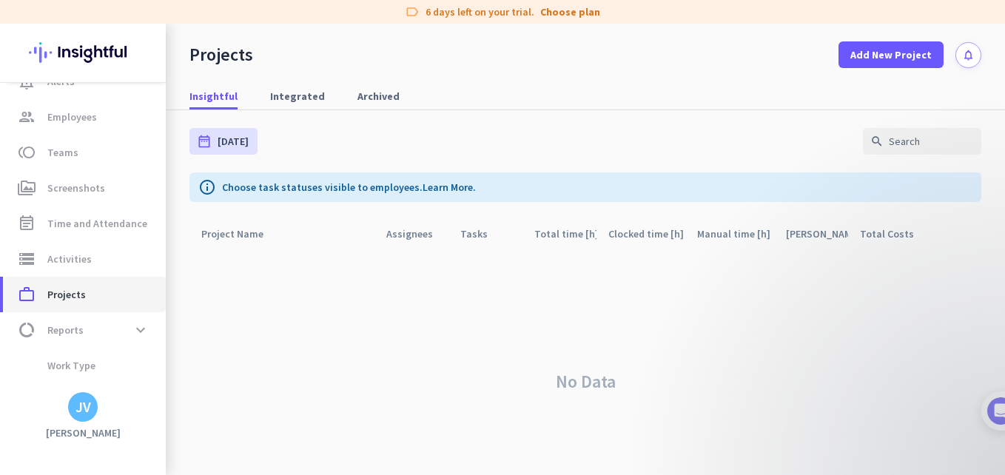
scroll to position [93, 0]
